Goal: Transaction & Acquisition: Purchase product/service

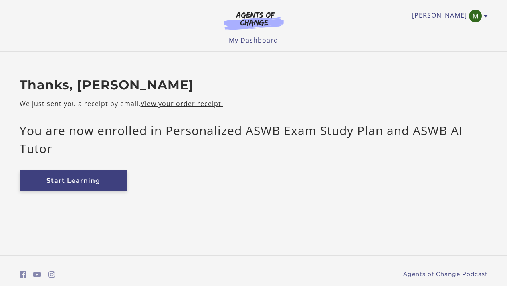
click at [85, 182] on link "Start Learning" at bounding box center [74, 180] width 108 height 20
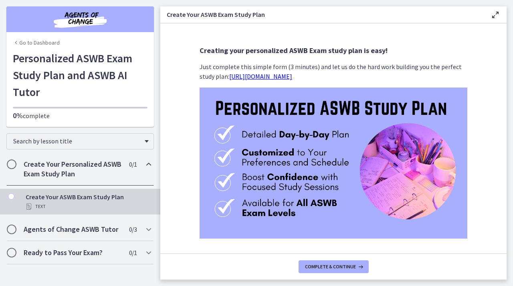
click at [498, 14] on icon at bounding box center [496, 15] width 10 height 10
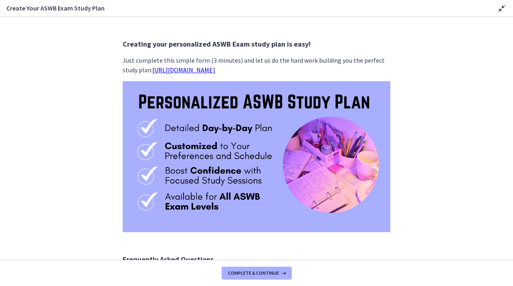
click at [498, 14] on div "Create Your ASWB Exam Study Plan Disable fullscreen" at bounding box center [256, 8] width 513 height 17
click at [501, 8] on icon at bounding box center [502, 9] width 10 height 10
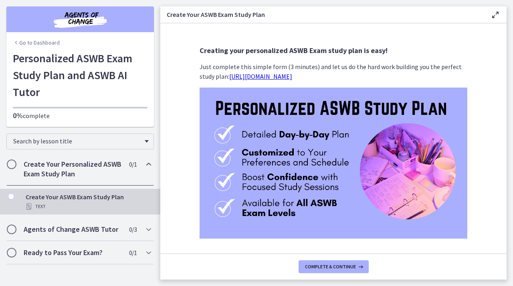
click at [76, 22] on img "Chapters" at bounding box center [80, 19] width 96 height 19
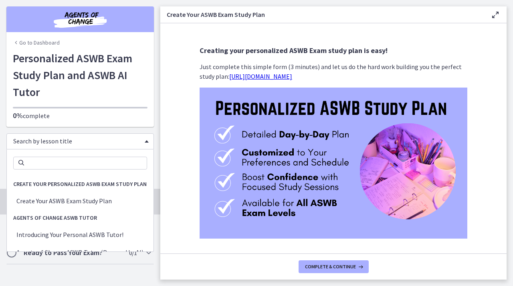
click at [74, 136] on div "Search by lesson title" at bounding box center [80, 141] width 148 height 16
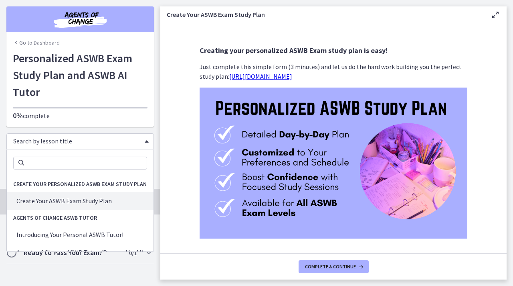
click at [179, 71] on section "Creating your personalized ASWB Exam study plan is easy! Just complete this sim…" at bounding box center [333, 138] width 347 height 230
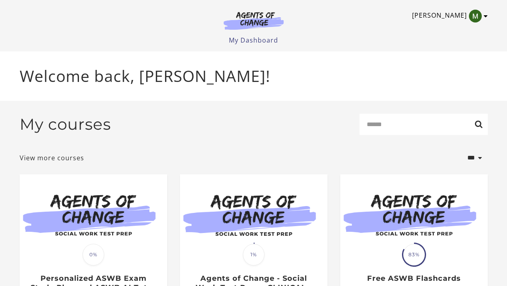
click at [481, 15] on img "Toggle menu" at bounding box center [475, 16] width 13 height 13
click at [459, 26] on link "My Account" at bounding box center [455, 29] width 71 height 14
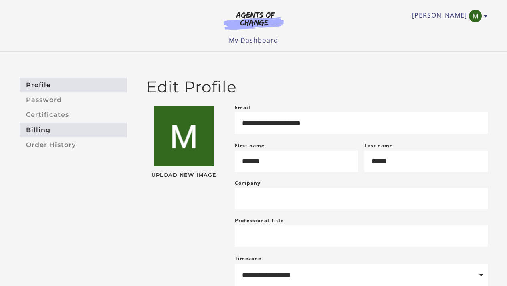
click at [40, 131] on link "Billing" at bounding box center [74, 129] width 108 height 15
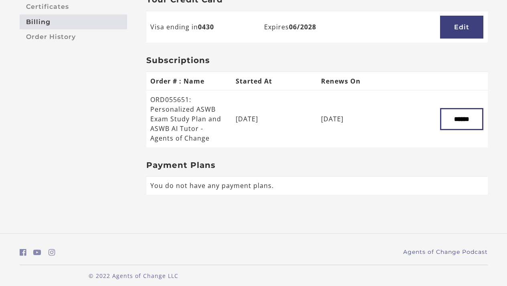
scroll to position [114, 0]
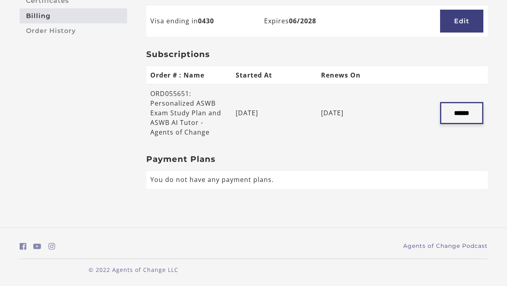
click at [455, 118] on input "******" at bounding box center [461, 113] width 43 height 22
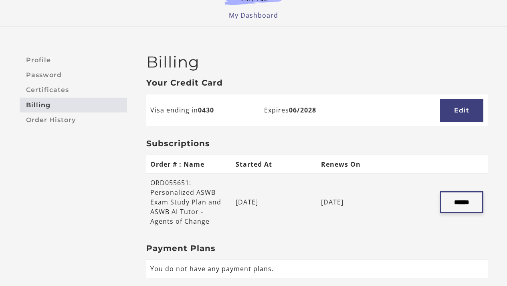
scroll to position [0, 0]
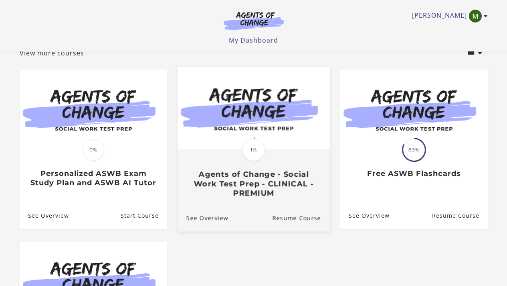
scroll to position [53, 0]
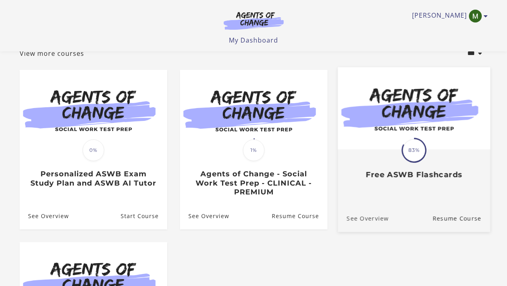
click at [372, 222] on link "See Overview" at bounding box center [363, 218] width 51 height 27
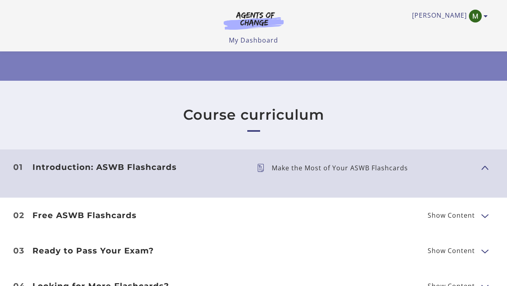
scroll to position [101, 0]
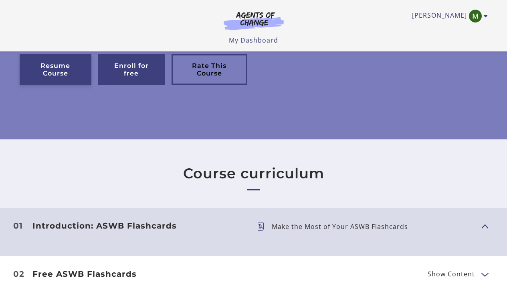
click at [83, 82] on link "Resume Course" at bounding box center [56, 69] width 72 height 30
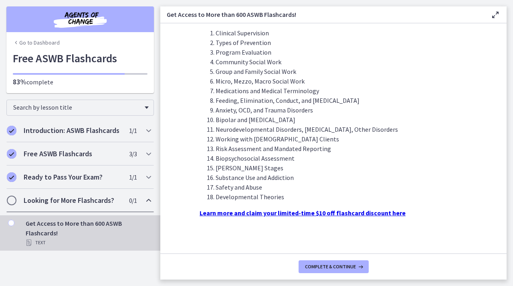
scroll to position [245, 0]
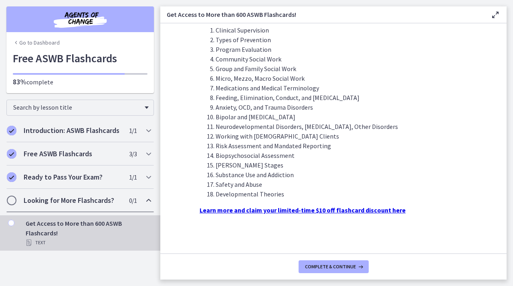
click at [312, 211] on strong "Learn more and claim your limited-time $10 off flashcard discount here" at bounding box center [303, 210] width 206 height 8
click at [30, 200] on h2 "Looking for More Flashcards?" at bounding box center [73, 200] width 98 height 10
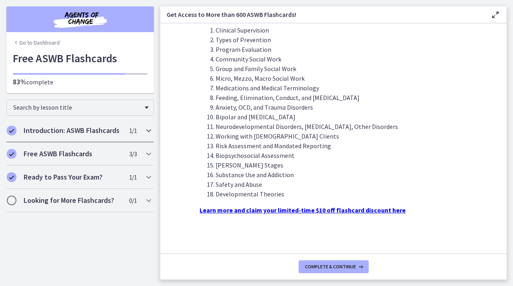
click at [50, 129] on h2 "Introduction: ASWB Flashcards" at bounding box center [73, 131] width 98 height 10
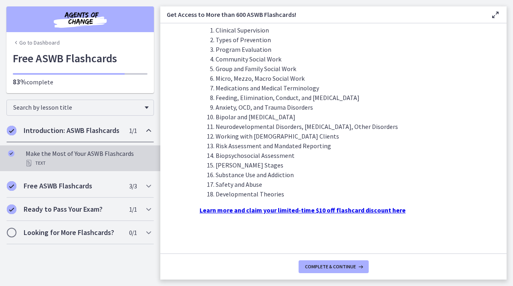
click at [37, 162] on div "Text" at bounding box center [88, 163] width 125 height 10
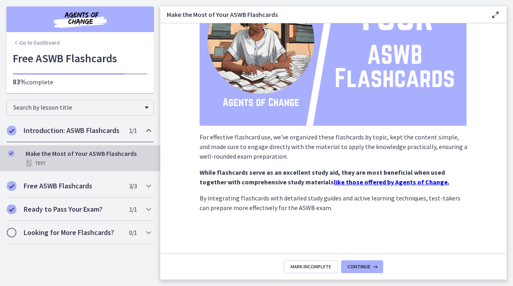
scroll to position [110, 0]
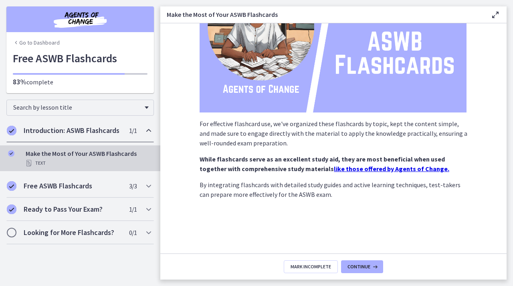
click at [335, 169] on strong "like those offered by Agents of Change." at bounding box center [392, 168] width 116 height 8
click at [93, 177] on div "Free ASWB Flashcards 3 / 3 Completed" at bounding box center [80, 185] width 148 height 23
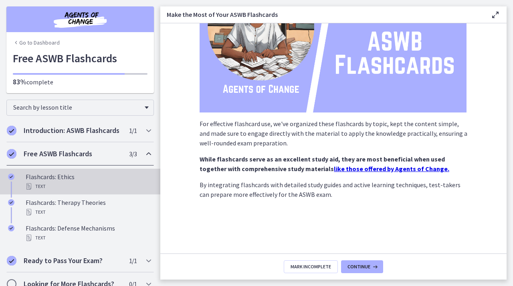
click at [73, 190] on div "Flashcards: Ethics Text" at bounding box center [88, 181] width 125 height 19
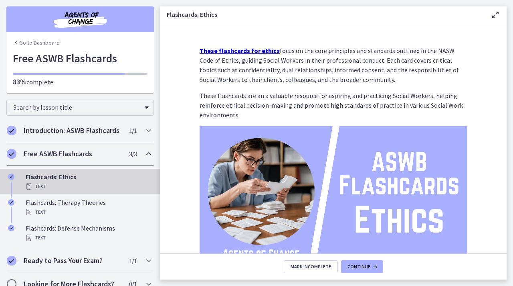
click at [236, 53] on strong "These flashcards for ethics" at bounding box center [240, 51] width 80 height 8
